Goal: Task Accomplishment & Management: Complete application form

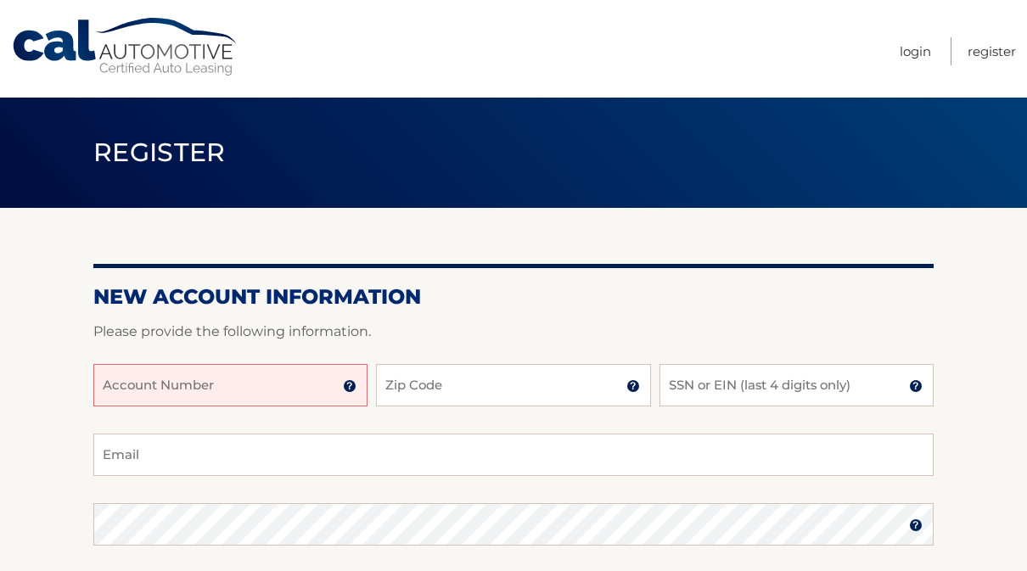
click at [208, 381] on input "Account Number" at bounding box center [230, 385] width 274 height 42
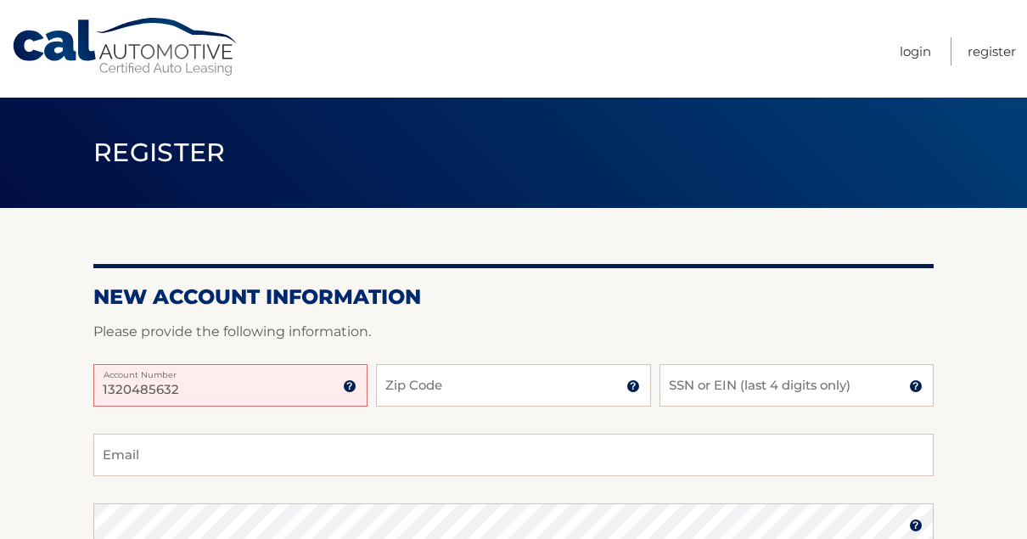
type input "1320485632"
click at [389, 388] on input "Zip Code" at bounding box center [513, 385] width 274 height 42
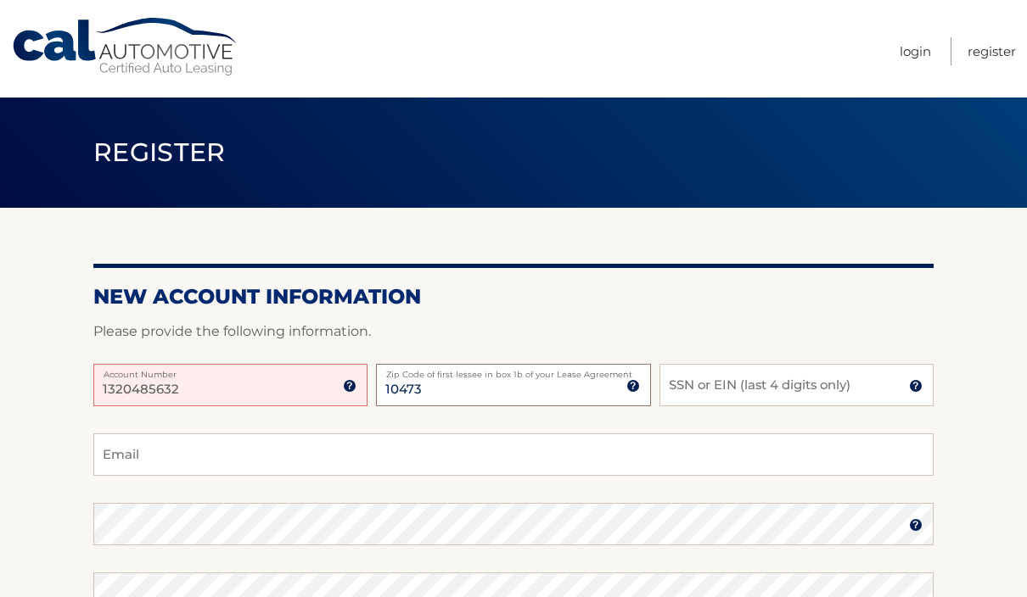
type input "10473"
click at [692, 388] on input "SSN or EIN (last 4 digits only)" at bounding box center [796, 385] width 274 height 42
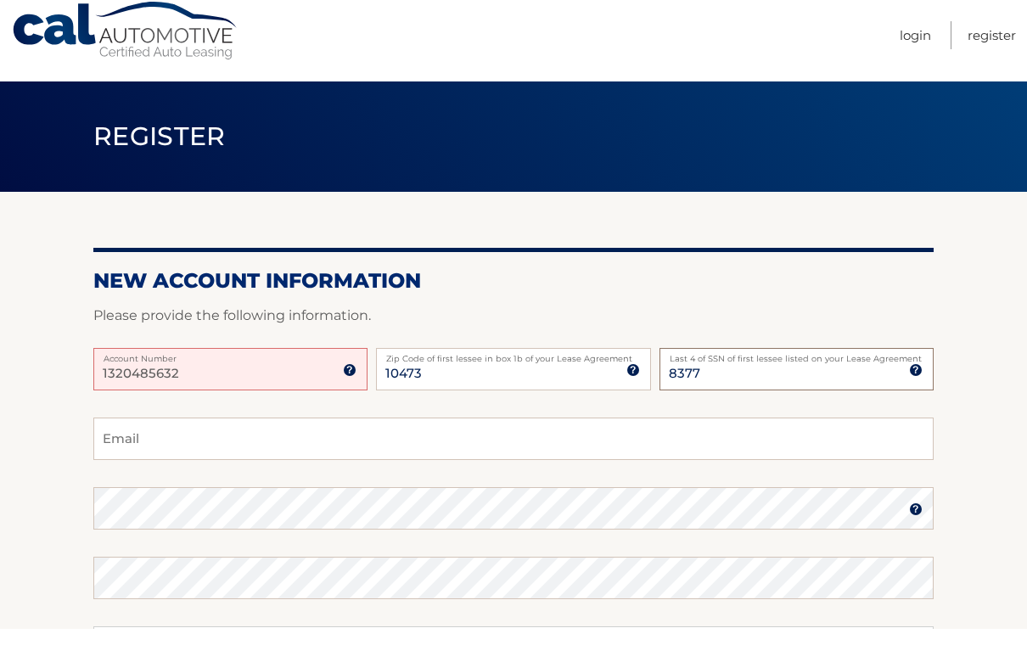
type input "8377"
click at [115, 436] on input "Email" at bounding box center [513, 455] width 840 height 42
type input "[EMAIL_ADDRESS][DOMAIN_NAME]"
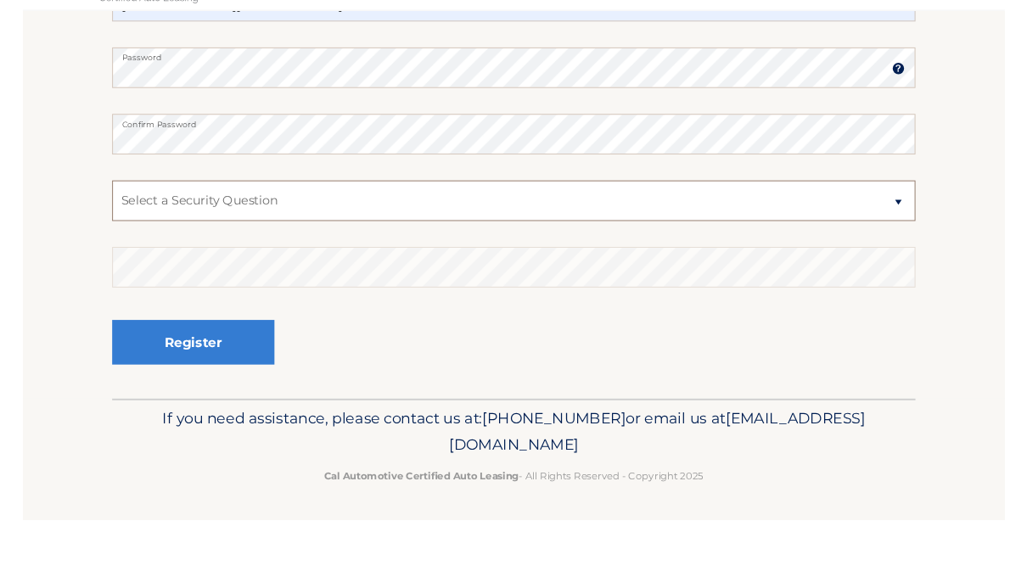
scroll to position [427, 0]
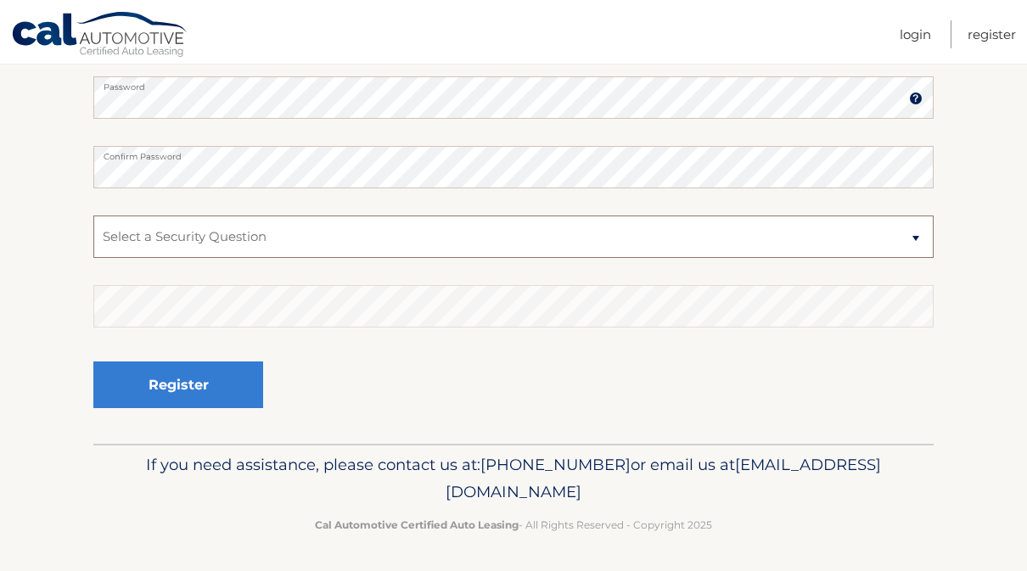
select select "1"
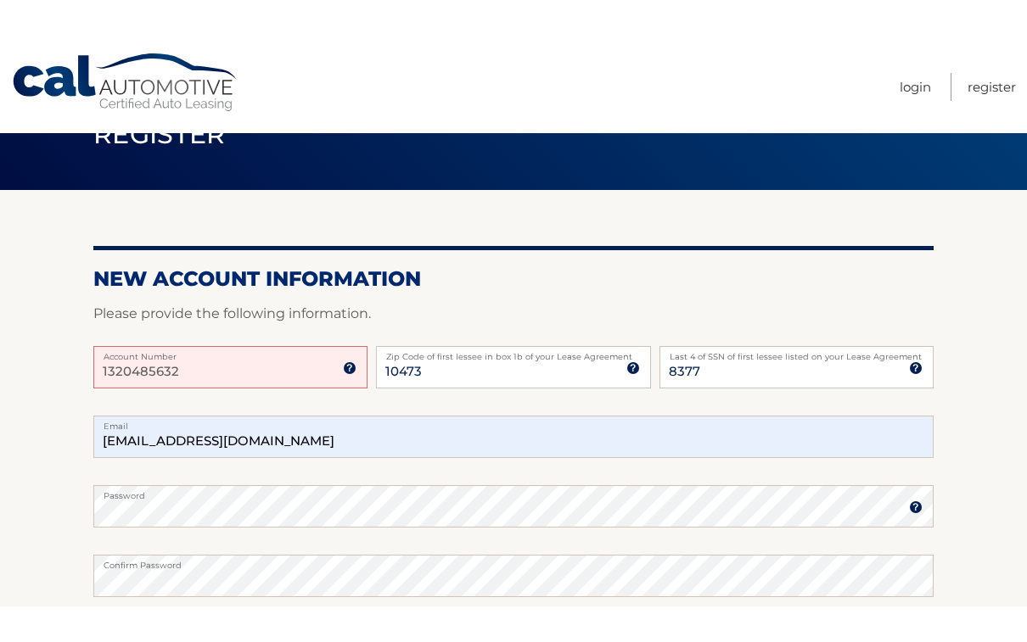
scroll to position [52, 0]
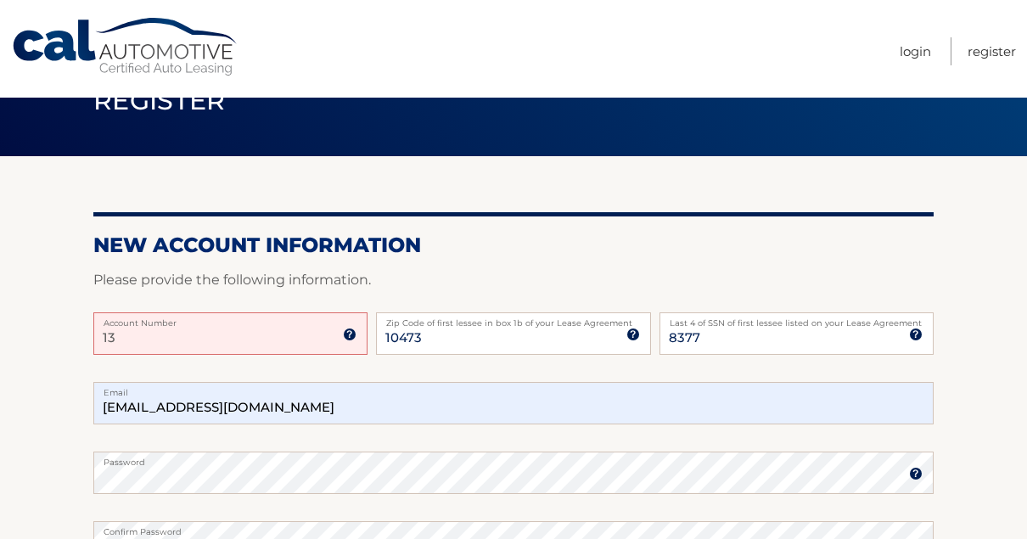
type input "1"
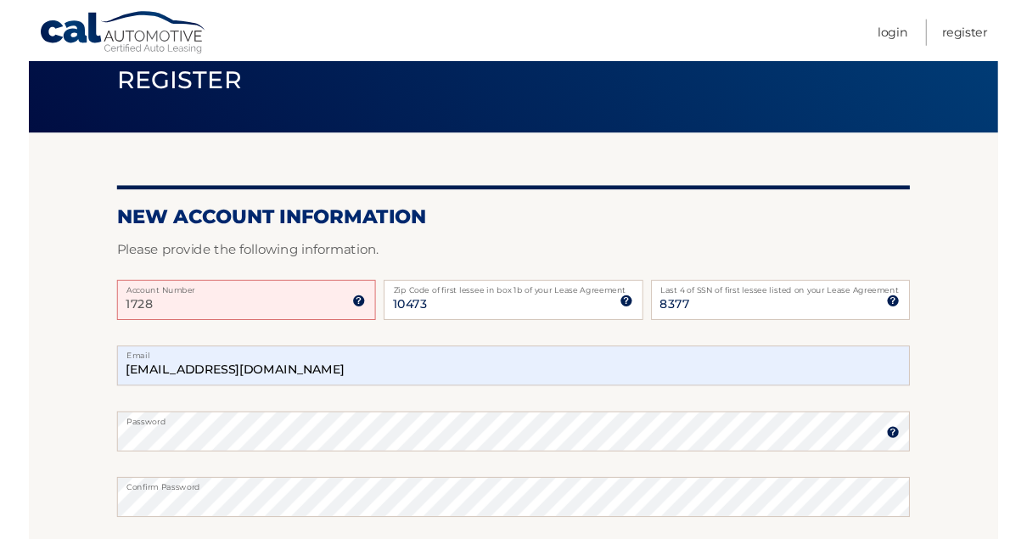
scroll to position [0, 0]
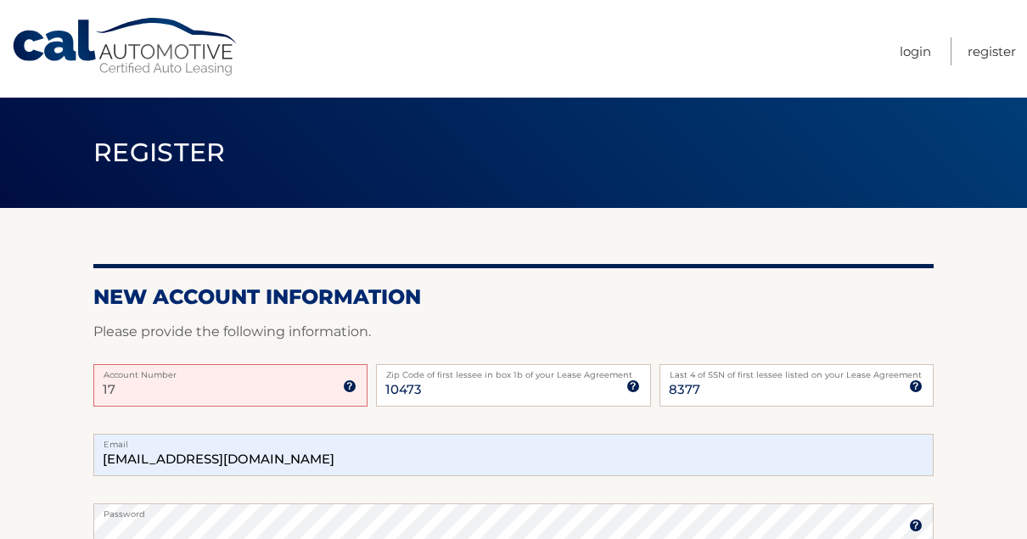
type input "1"
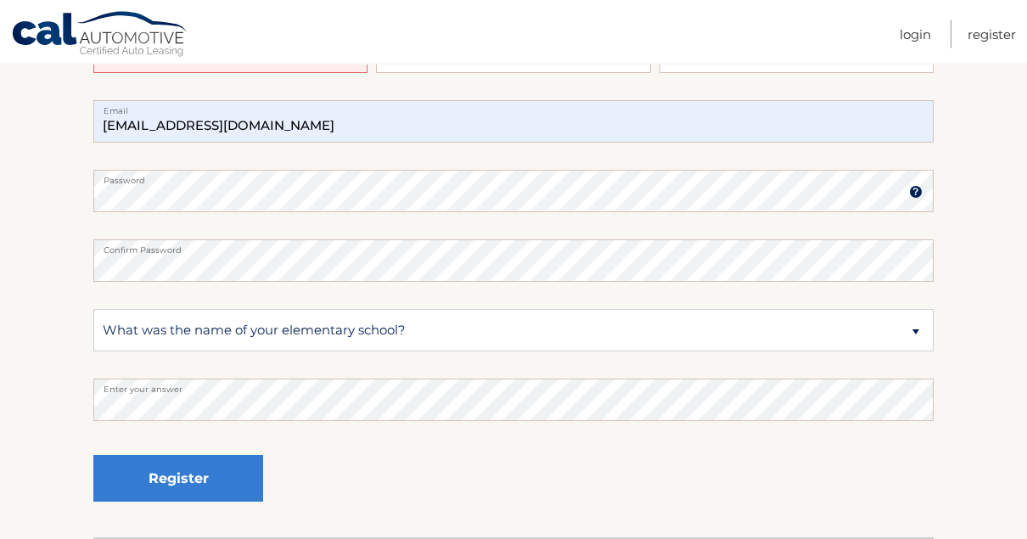
scroll to position [459, 0]
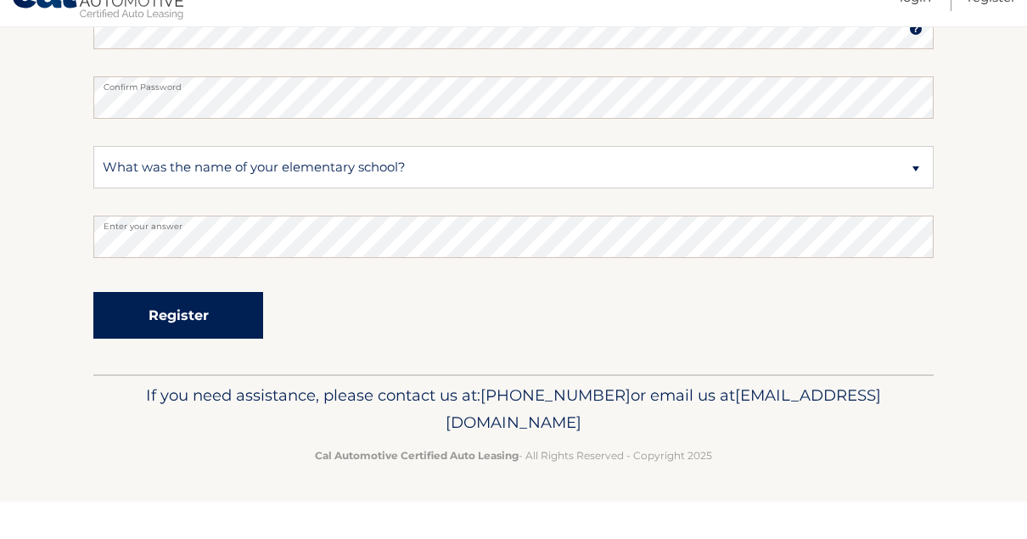
type input "142090"
type input "8277"
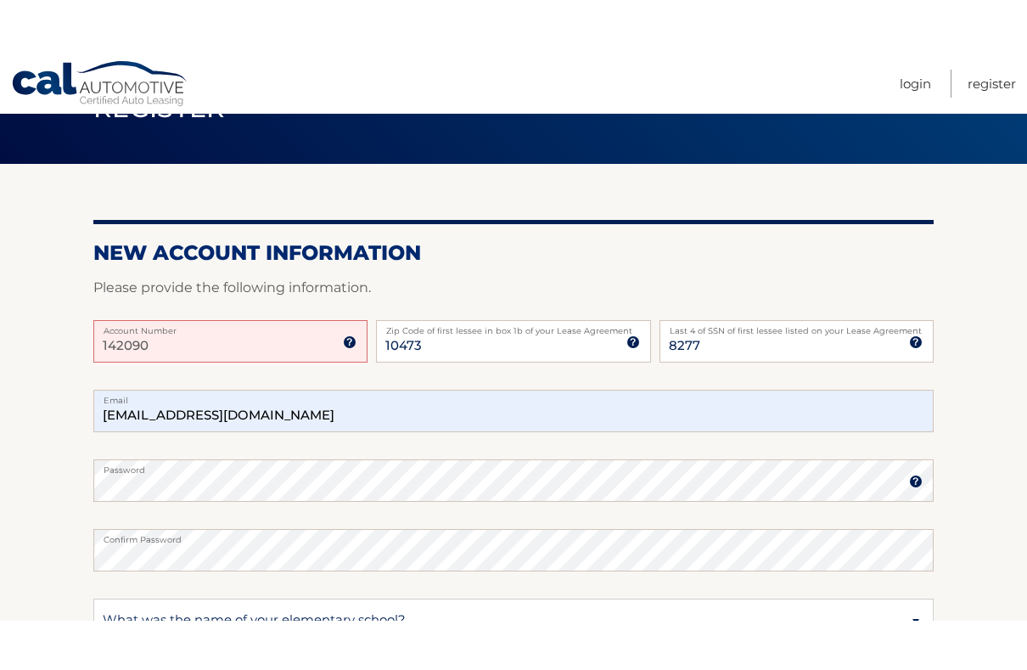
scroll to position [90, 0]
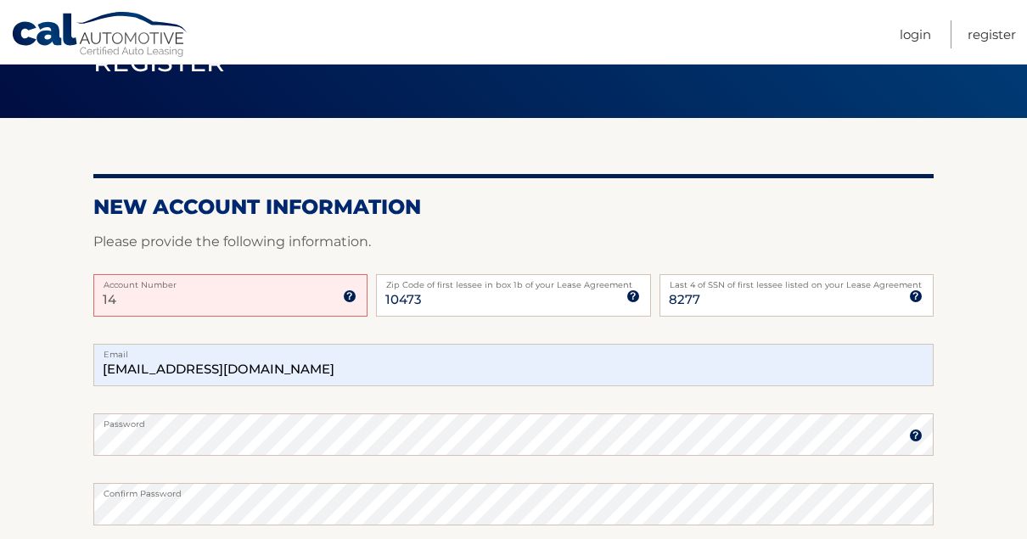
type input "1"
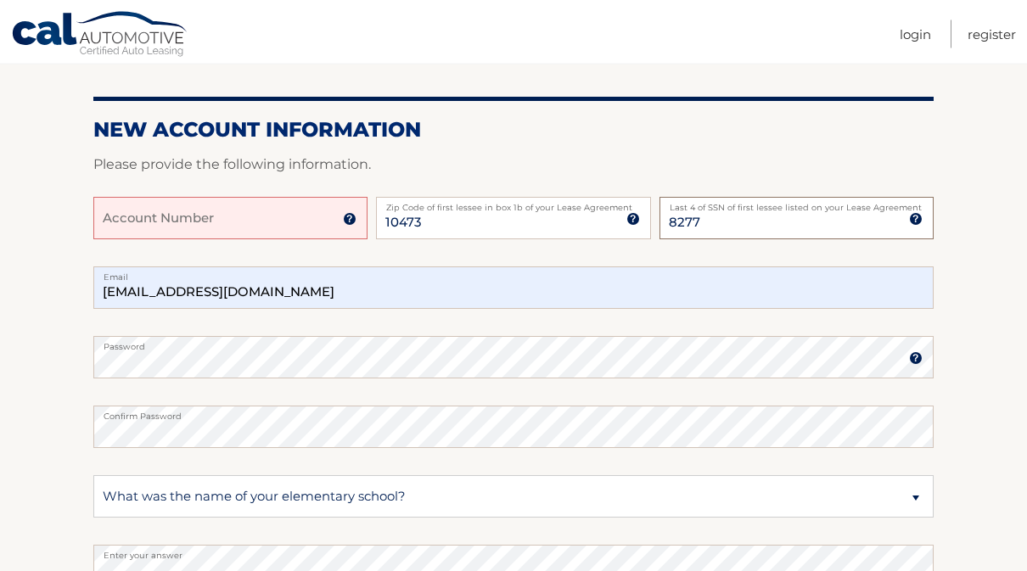
scroll to position [167, 0]
